Goal: Information Seeking & Learning: Learn about a topic

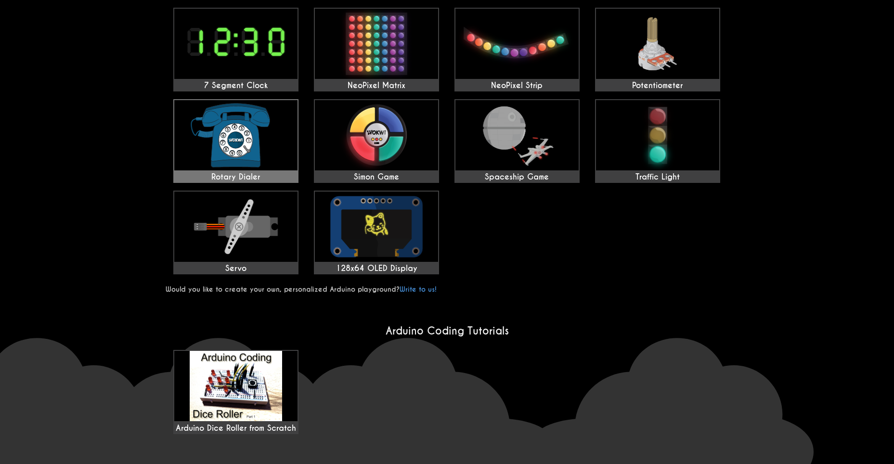
scroll to position [638, 0]
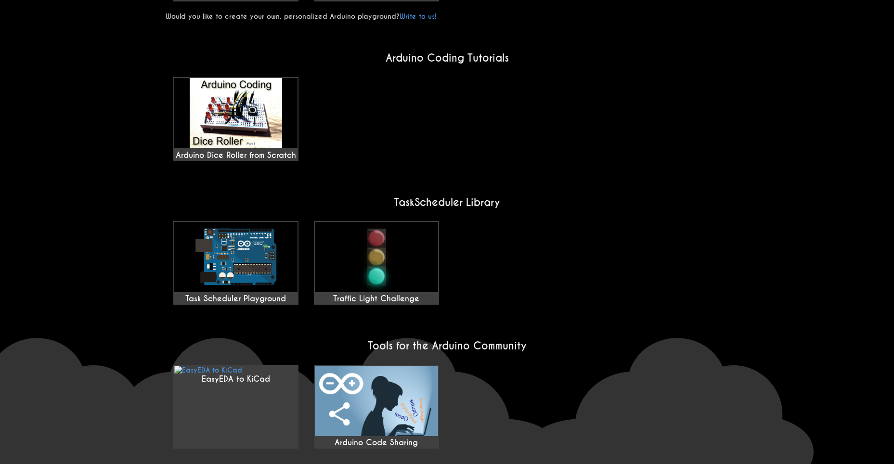
click at [255, 222] on img at bounding box center [235, 257] width 123 height 70
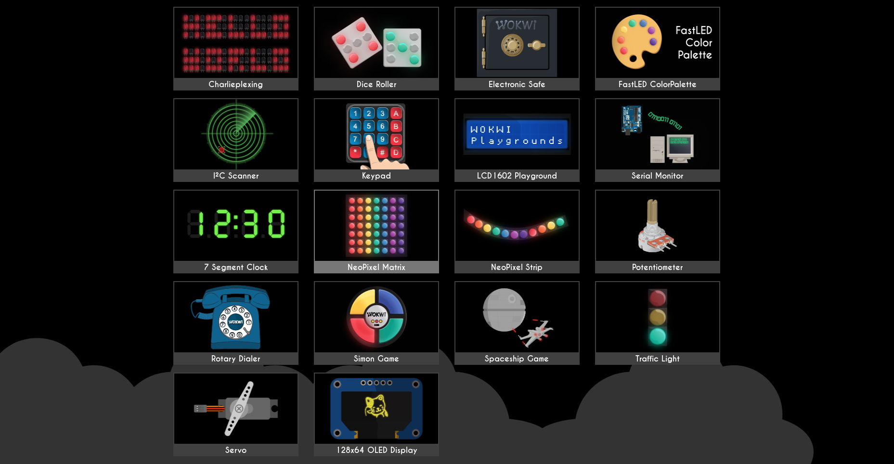
scroll to position [0, 0]
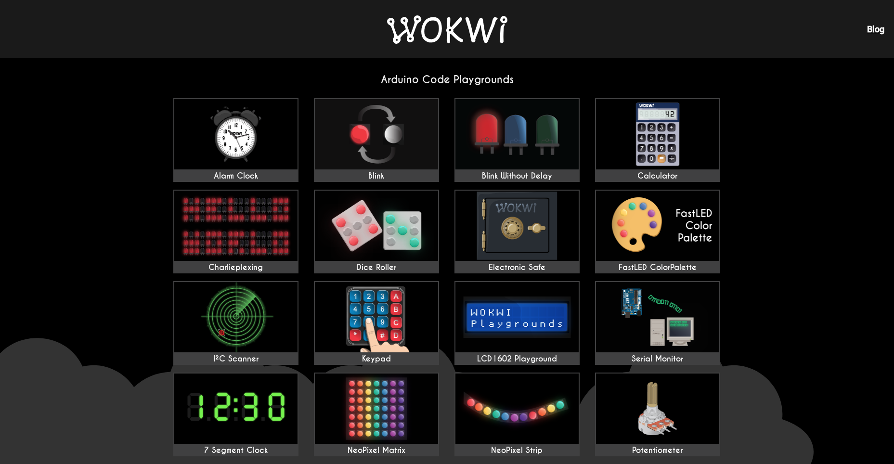
click at [450, 26] on img at bounding box center [447, 29] width 120 height 28
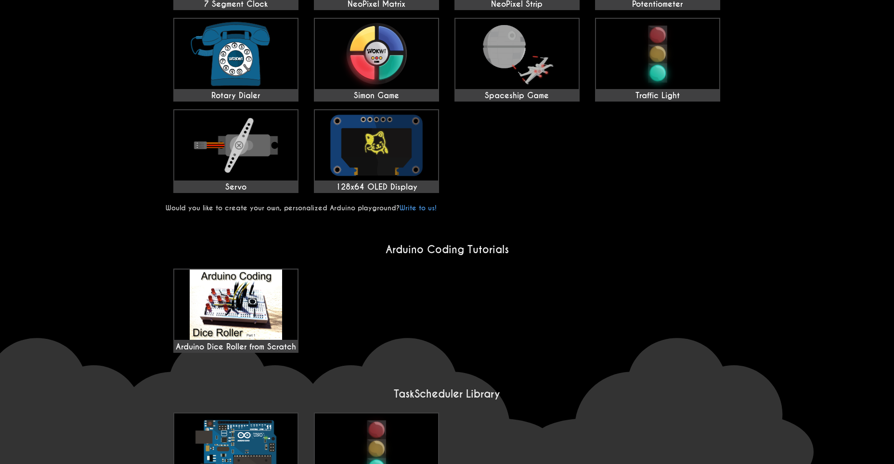
scroll to position [445, 0]
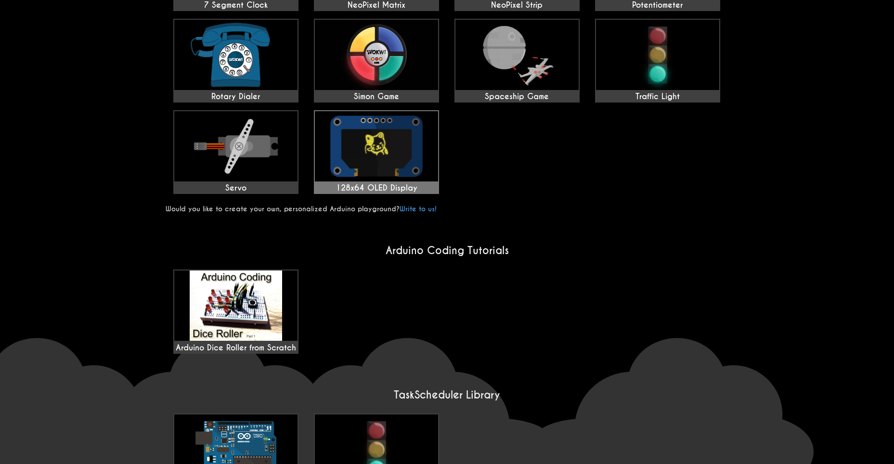
click at [392, 153] on img at bounding box center [376, 146] width 123 height 70
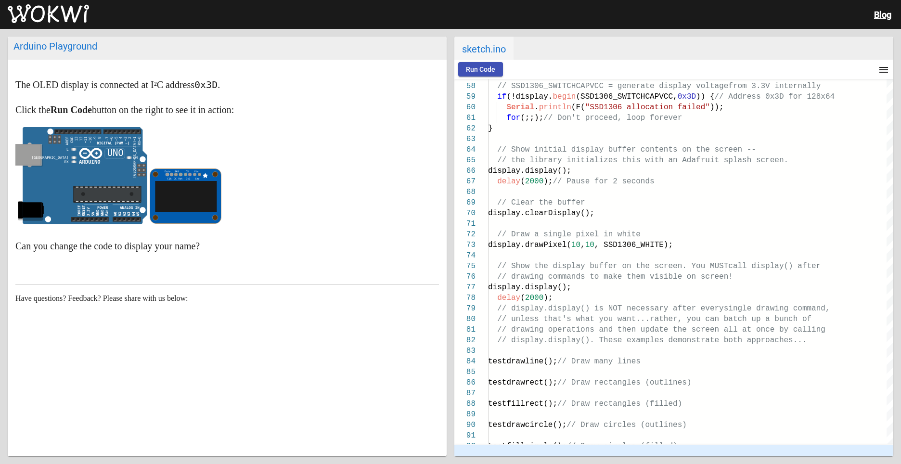
click at [484, 68] on span "Run Code" at bounding box center [480, 69] width 29 height 8
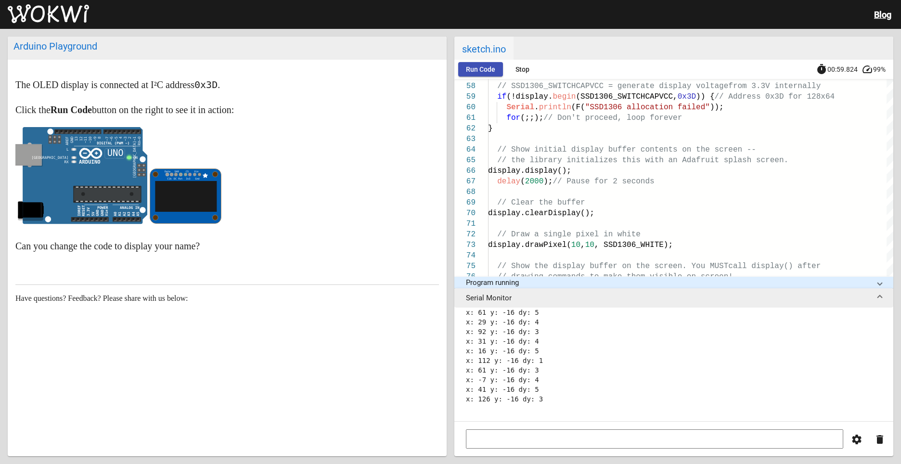
click at [67, 7] on img at bounding box center [48, 13] width 81 height 19
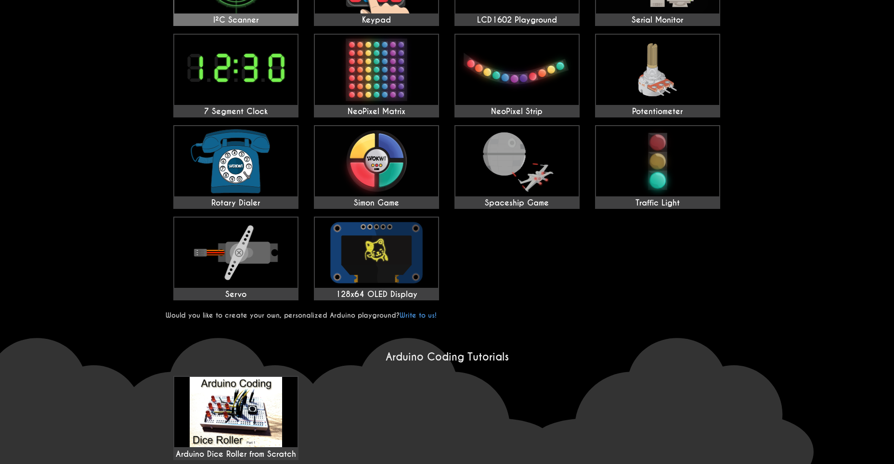
scroll to position [306, 0]
